Goal: Register for event/course

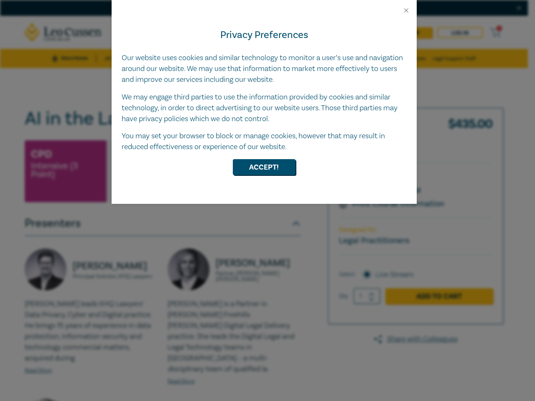
click at [267, 201] on div "Privacy Preferences Our website uses cookies and similar technology to monitor …" at bounding box center [264, 109] width 305 height 190
click at [406, 10] on button "Close" at bounding box center [406, 11] width 8 height 8
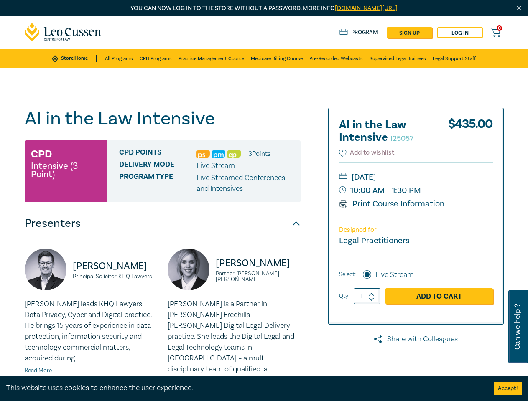
click at [264, 167] on div "Delivery Mode Live Stream" at bounding box center [206, 165] width 175 height 11
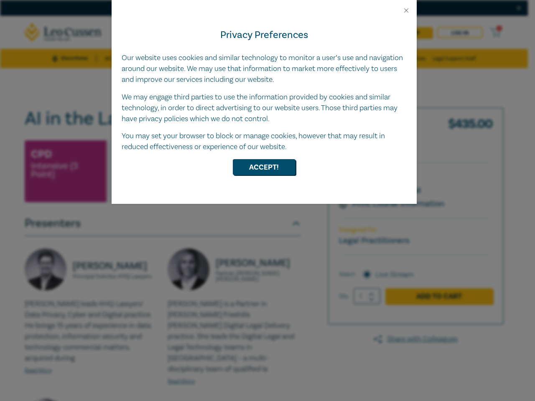
click at [267, 201] on div "Privacy Preferences Our website uses cookies and similar technology to monitor …" at bounding box center [264, 109] width 305 height 190
click at [406, 10] on button "Close" at bounding box center [406, 11] width 8 height 8
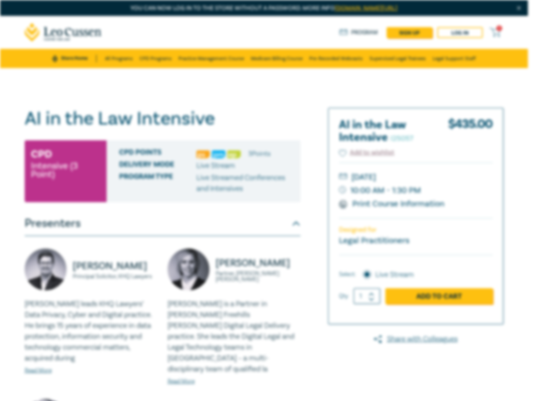
click at [264, 167] on div "Delivery Mode Live Stream" at bounding box center [206, 165] width 175 height 11
